Goal: Entertainment & Leisure: Consume media (video, audio)

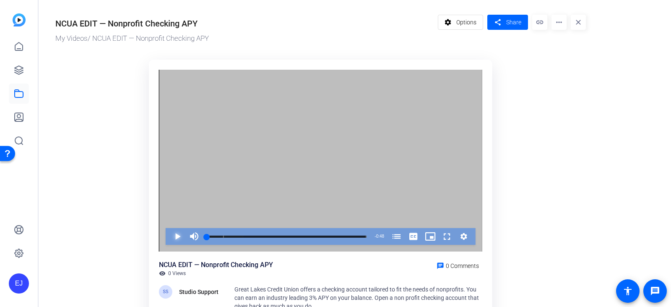
click at [169, 237] on span "Video Player" at bounding box center [169, 236] width 0 height 17
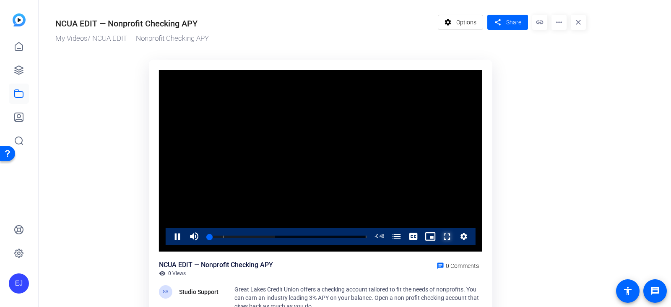
click at [439, 237] on span "Video Player" at bounding box center [439, 236] width 0 height 17
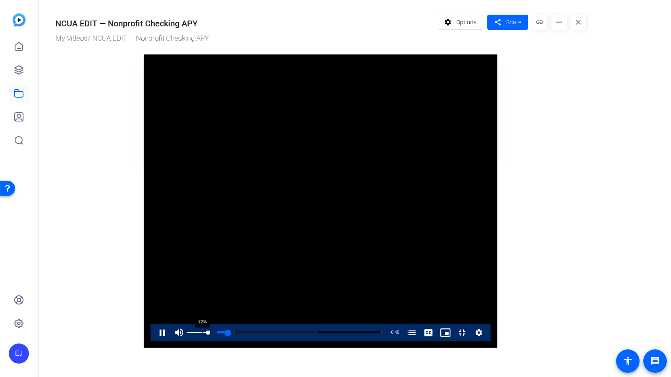
click at [187, 306] on div "72%" at bounding box center [197, 333] width 21 height 17
click at [187, 306] on div "44%" at bounding box center [197, 333] width 21 height 17
click at [187, 306] on div "24%" at bounding box center [197, 333] width 21 height 17
click at [334, 306] on div "Loaded : 100.00% 0:27 0:15 Non-Profit Checking Account (00:05)" at bounding box center [286, 333] width 198 height 17
click at [386, 306] on div "Loaded : 100.00% 0:33 0:33 Non-Profit Checking Account (00:05)" at bounding box center [286, 333] width 198 height 17
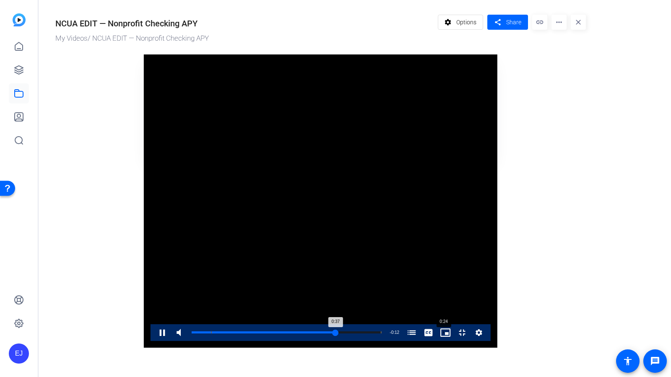
click at [292, 306] on div "Progress Bar" at bounding box center [273, 333] width 124 height 2
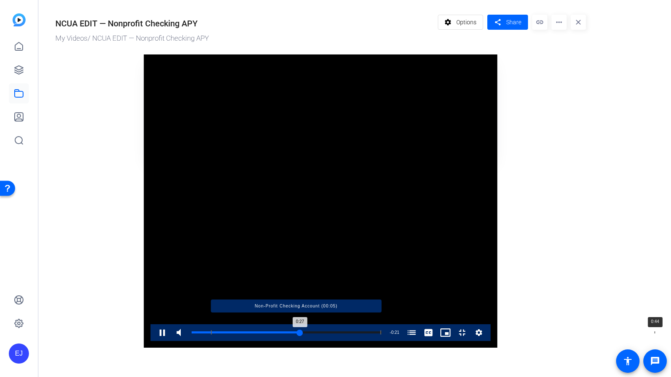
click at [382, 306] on div "Loaded : 100.00% 0:44 0:27 Non-Profit Checking Account (00:05)" at bounding box center [287, 333] width 190 height 2
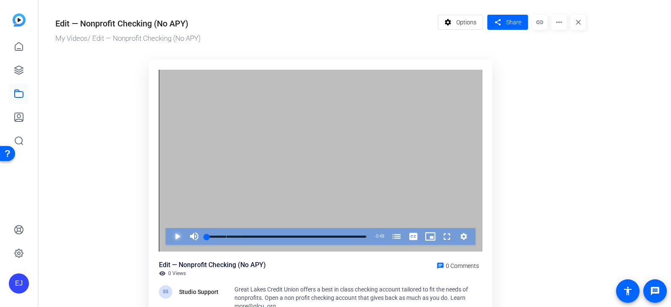
click at [169, 237] on span "Video Player" at bounding box center [169, 236] width 0 height 17
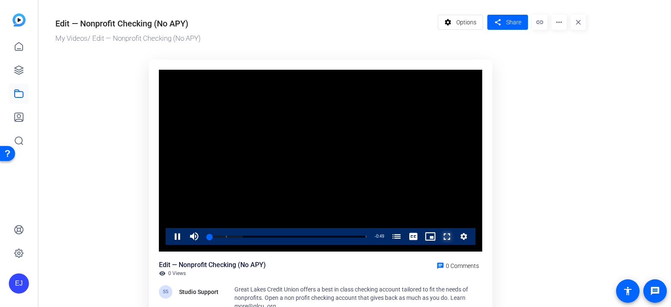
click at [439, 236] on span "Video Player" at bounding box center [439, 236] width 0 height 17
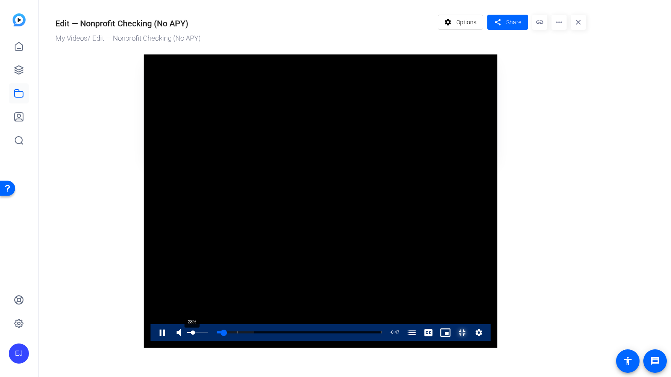
click at [187, 306] on div "28%" at bounding box center [197, 332] width 21 height 1
click at [187, 306] on div "Volume Level" at bounding box center [188, 332] width 3 height 1
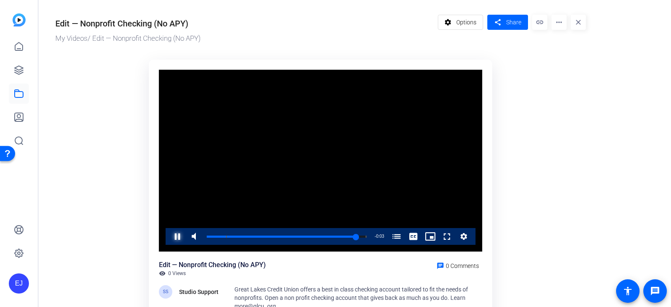
click at [169, 238] on span "Video Player" at bounding box center [169, 236] width 0 height 17
